Goal: Task Accomplishment & Management: Manage account settings

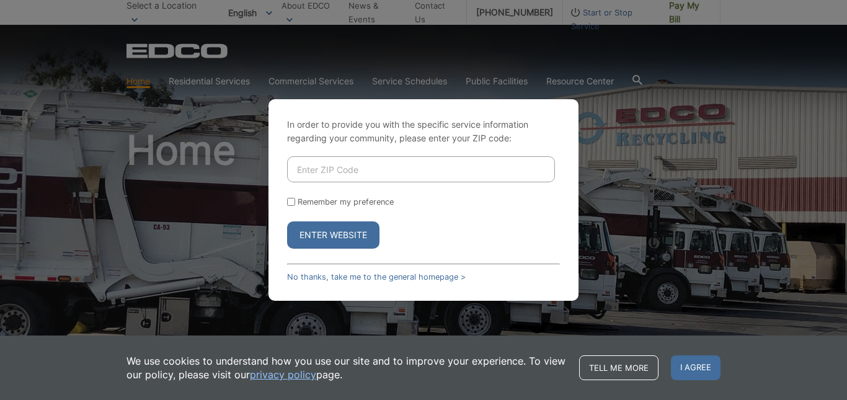
click at [382, 179] on input "Enter ZIP Code" at bounding box center [421, 169] width 268 height 26
type input "92082"
click at [336, 233] on button "Enter Website" at bounding box center [333, 234] width 92 height 27
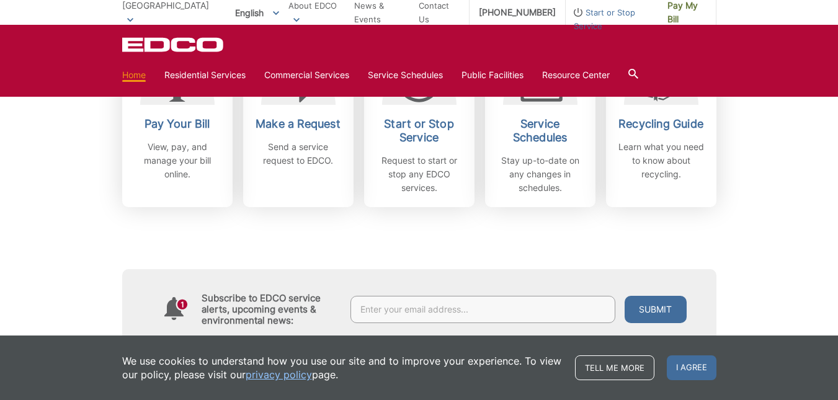
scroll to position [372, 0]
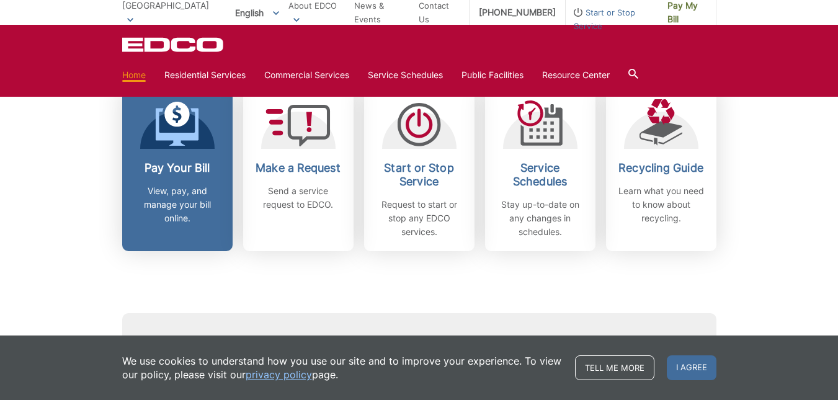
click at [152, 203] on p "View, pay, and manage your bill online." at bounding box center [177, 204] width 92 height 41
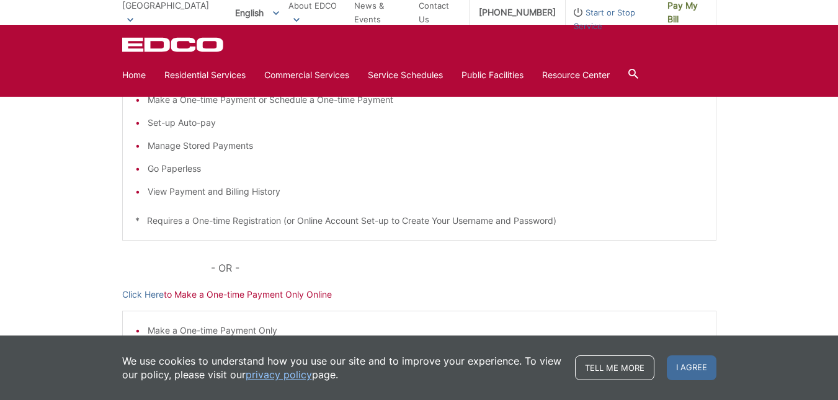
scroll to position [186, 0]
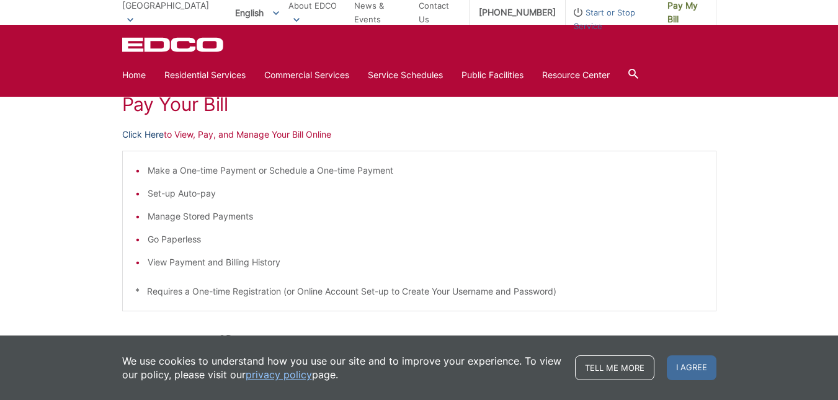
click at [136, 138] on link "Click Here" at bounding box center [143, 135] width 42 height 14
